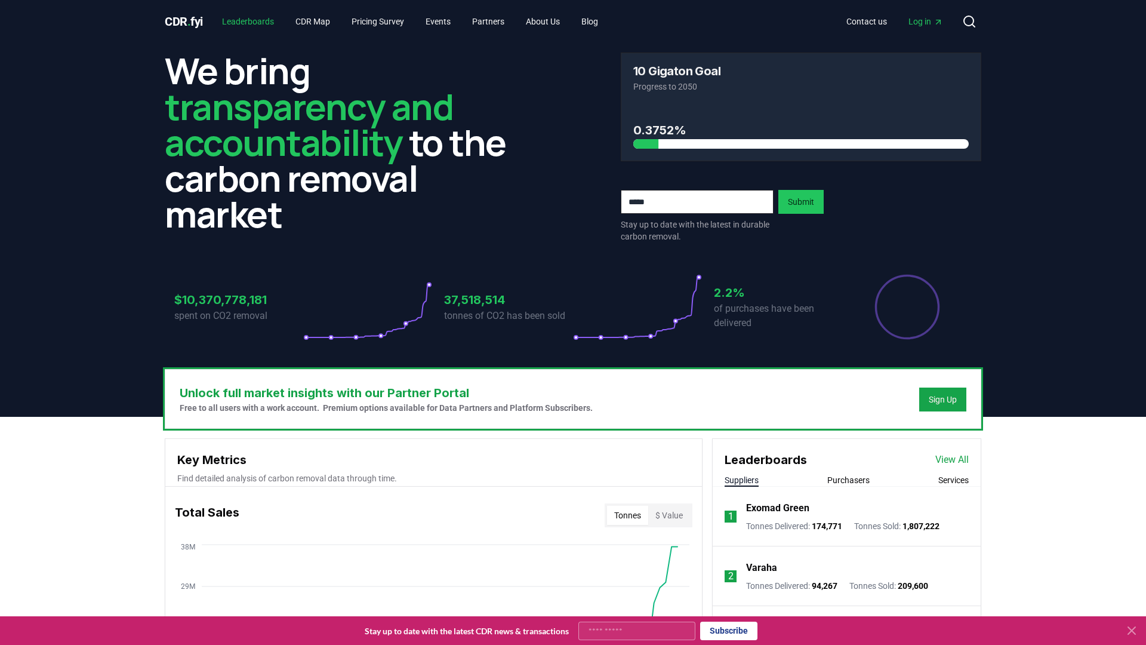
click at [254, 27] on link "Leaderboards" at bounding box center [248, 21] width 71 height 21
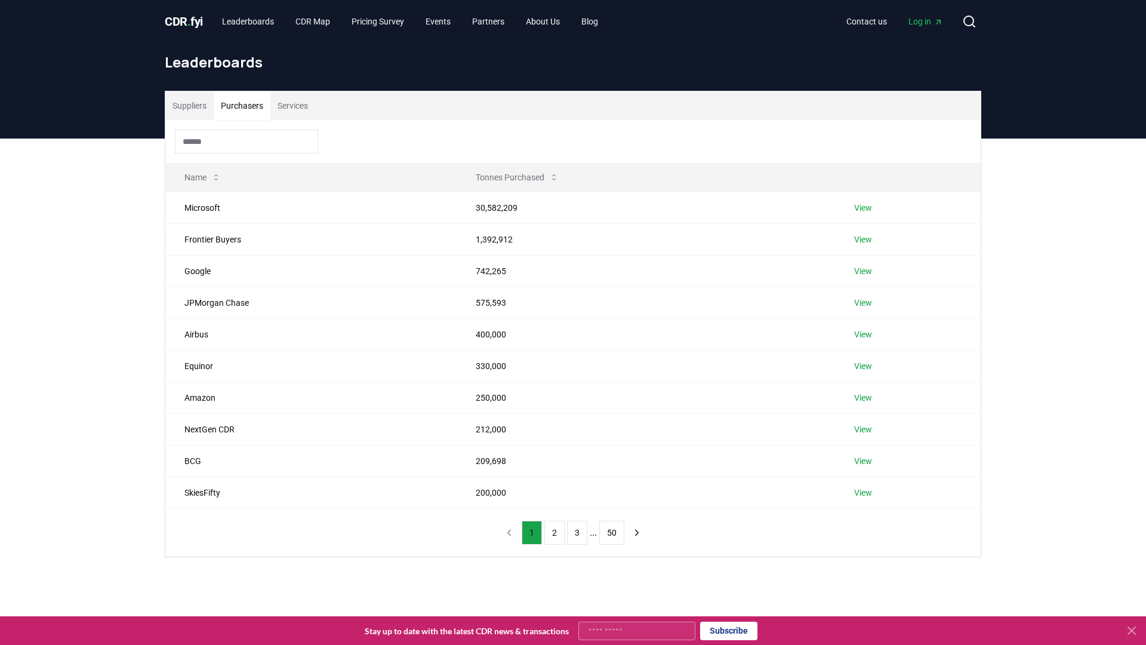
click at [258, 108] on button "Purchasers" at bounding box center [242, 105] width 57 height 29
click at [188, 116] on button "Suppliers" at bounding box center [189, 105] width 48 height 29
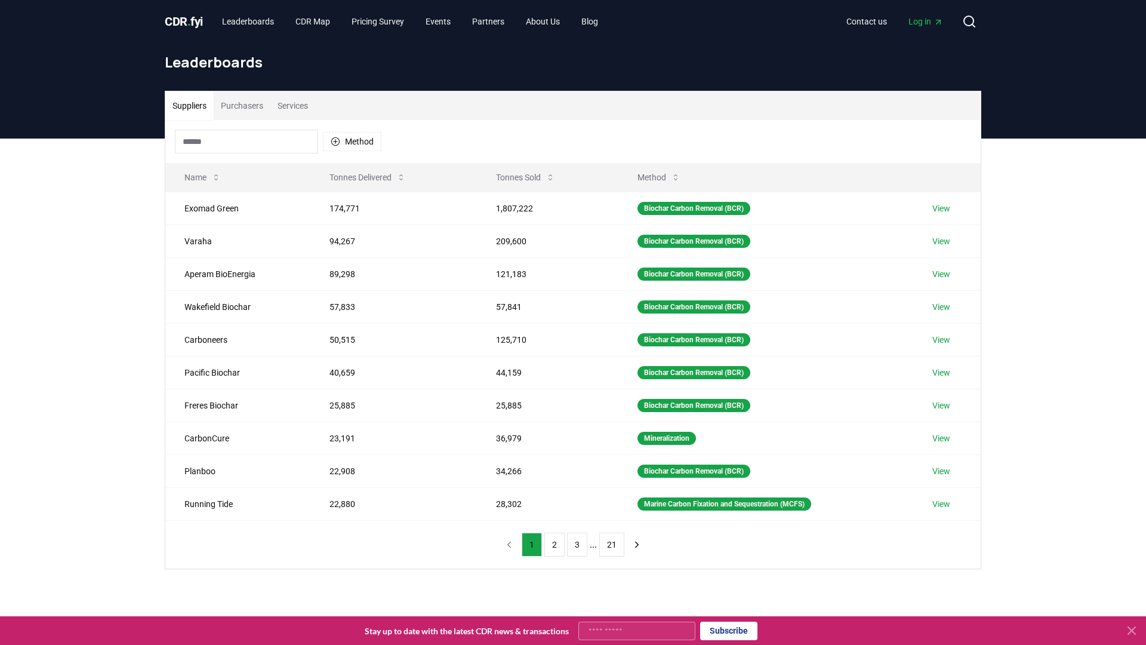
click at [211, 145] on input at bounding box center [246, 142] width 143 height 24
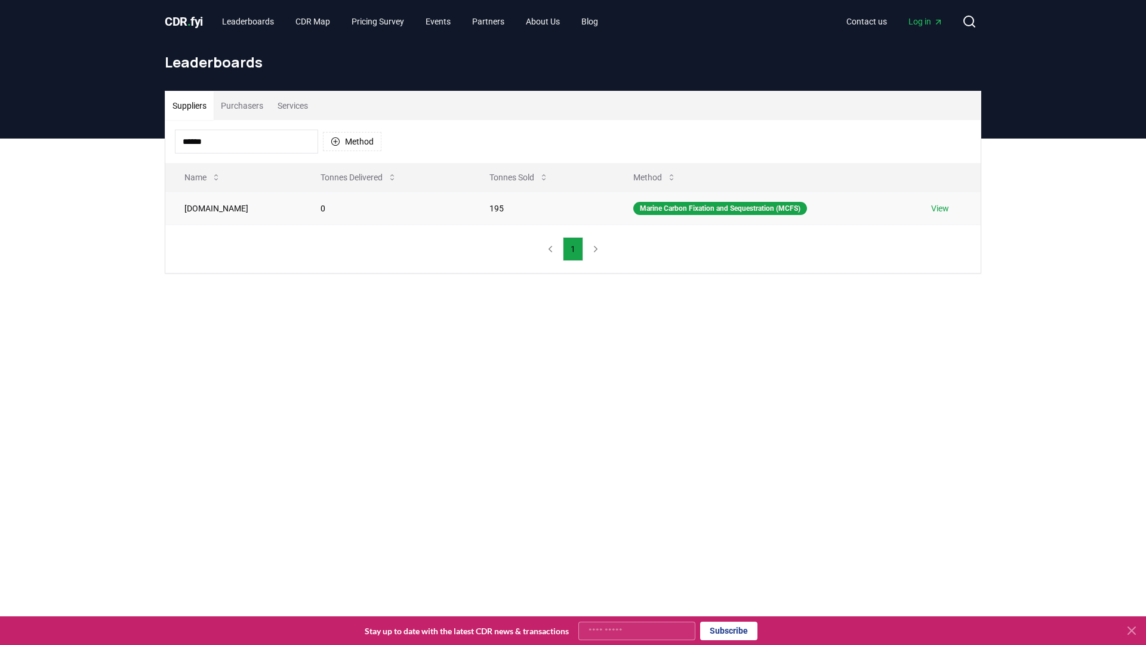
type input "******"
click at [236, 204] on td "[DOMAIN_NAME]" at bounding box center [233, 208] width 136 height 33
click at [374, 205] on td "0" at bounding box center [385, 208] width 169 height 33
click at [943, 208] on link "View" at bounding box center [940, 208] width 18 height 12
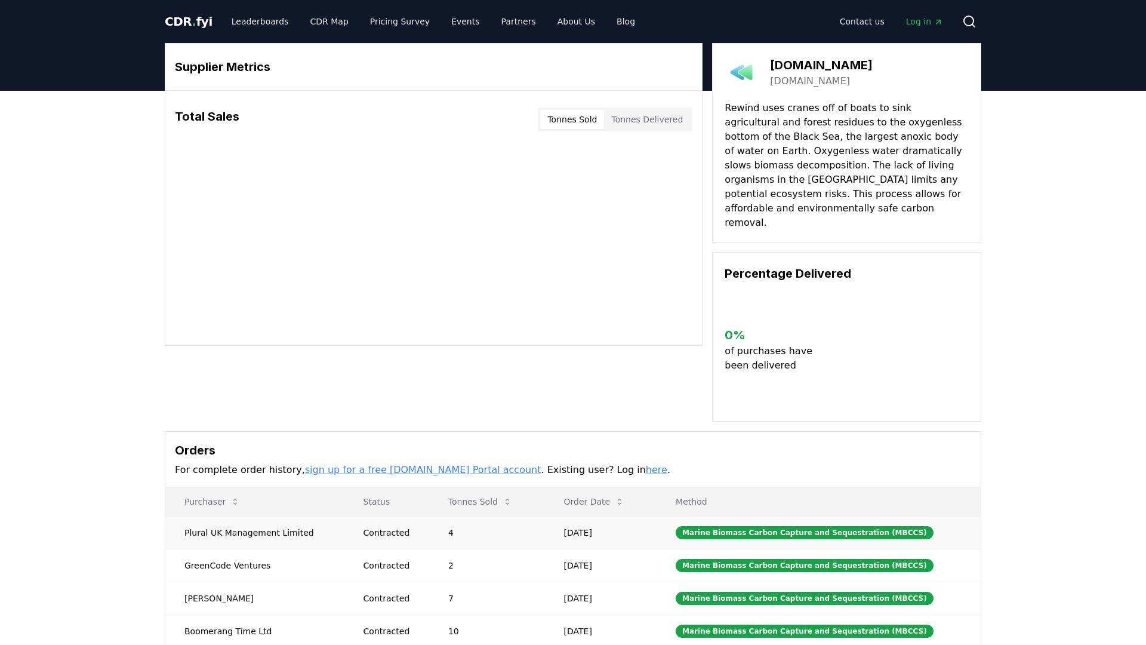
scroll to position [127, 0]
